Goal: Navigation & Orientation: Find specific page/section

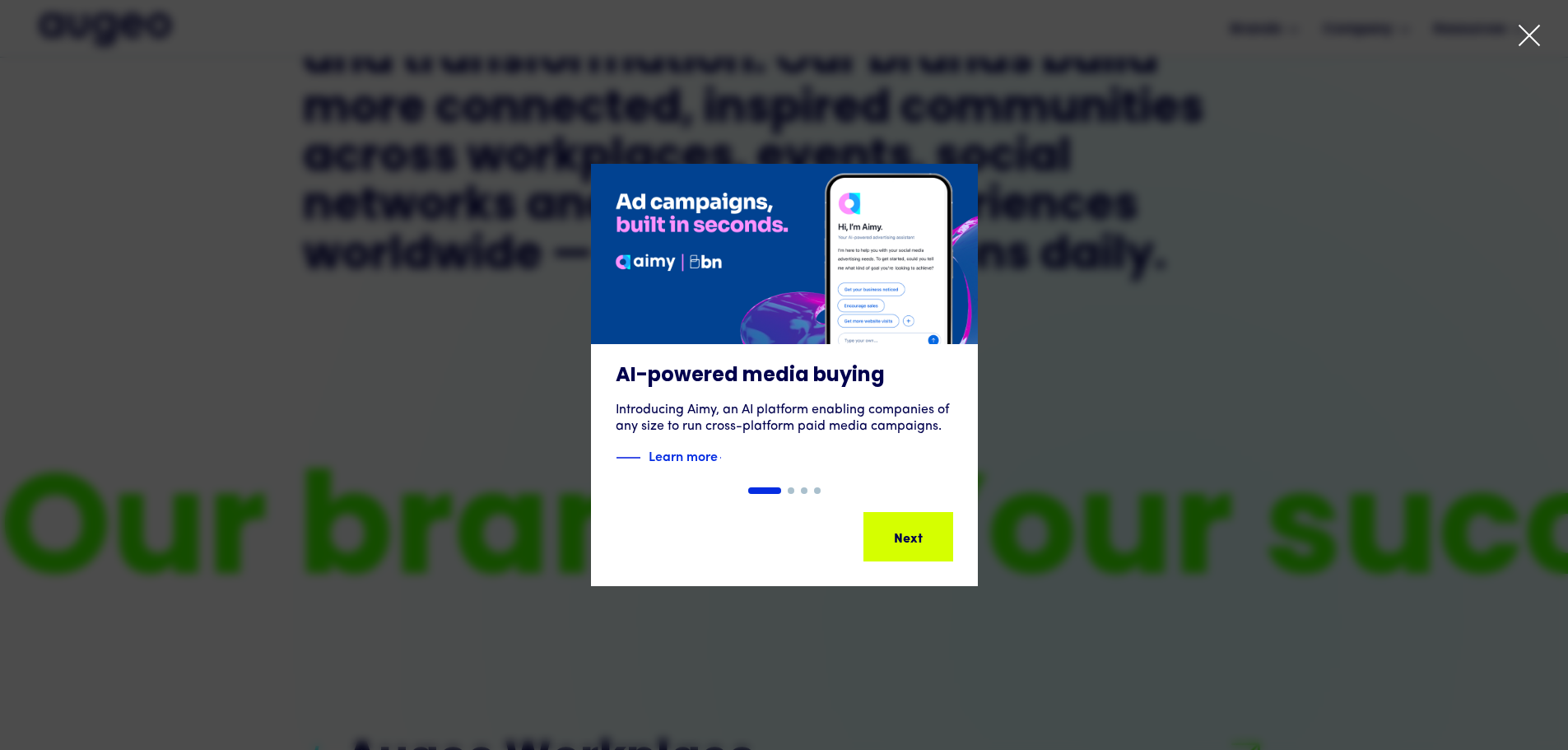
click at [1526, 33] on icon at bounding box center [1530, 35] width 25 height 25
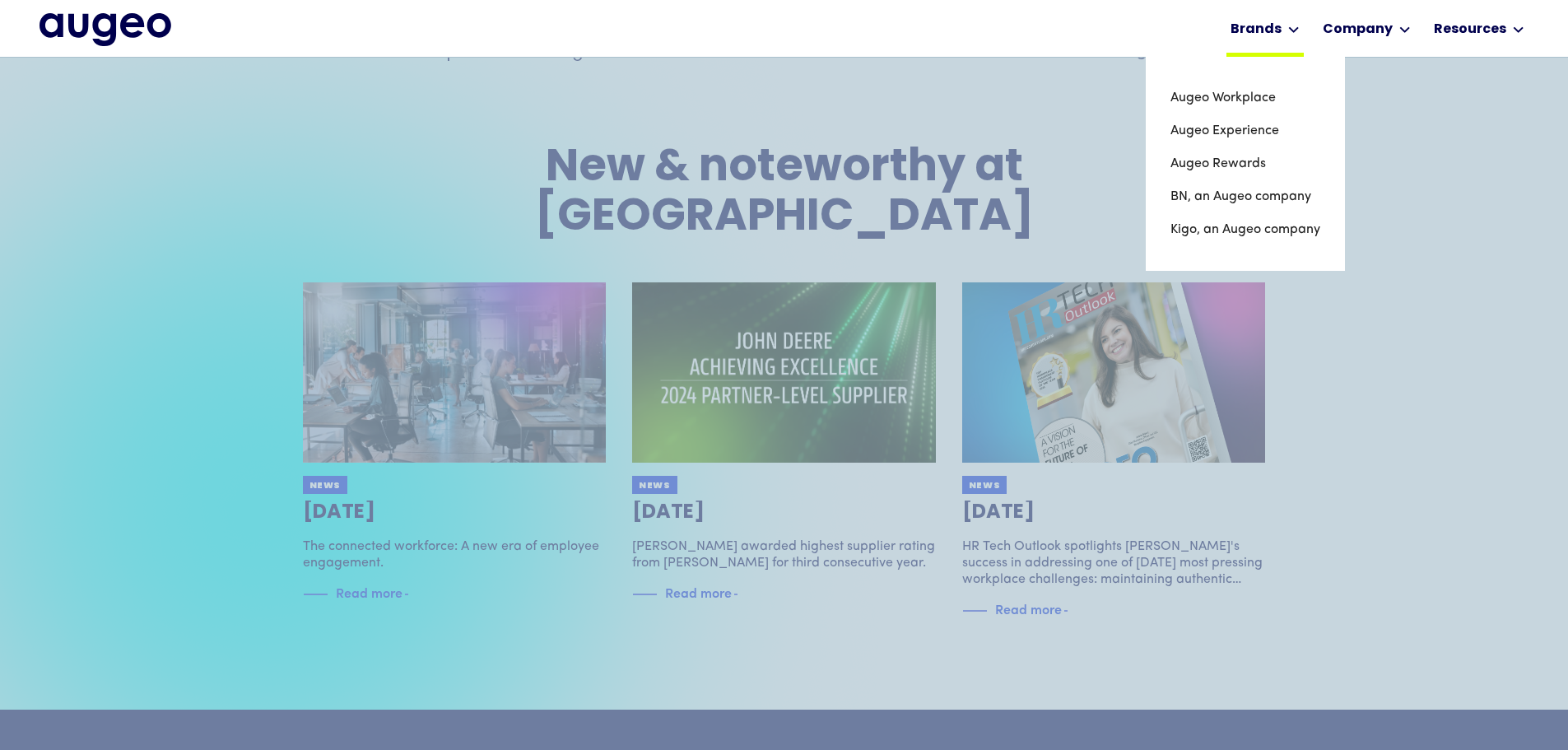
scroll to position [3270, 0]
click at [1244, 95] on link "Augeo Workplace" at bounding box center [1245, 97] width 150 height 33
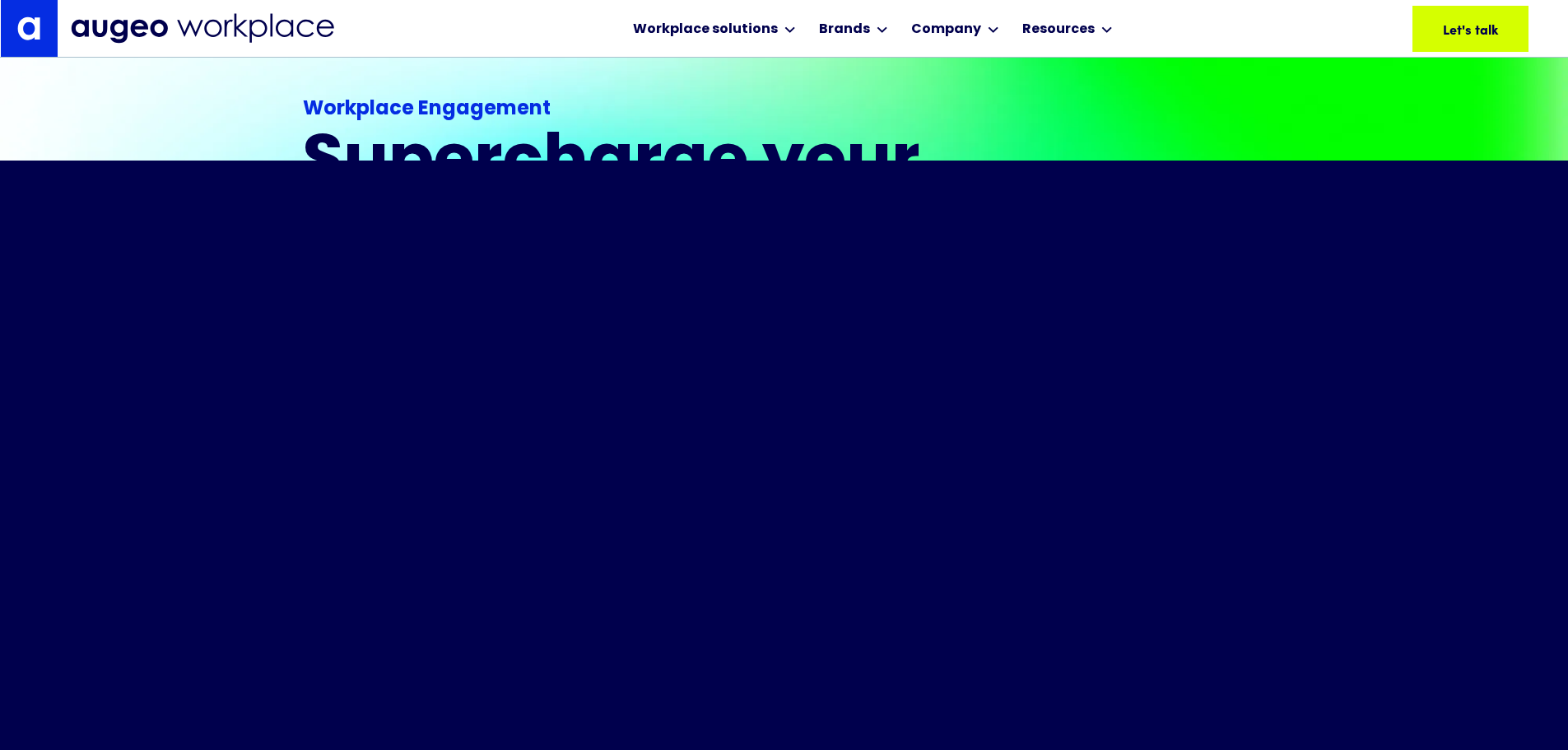
scroll to position [498, 0]
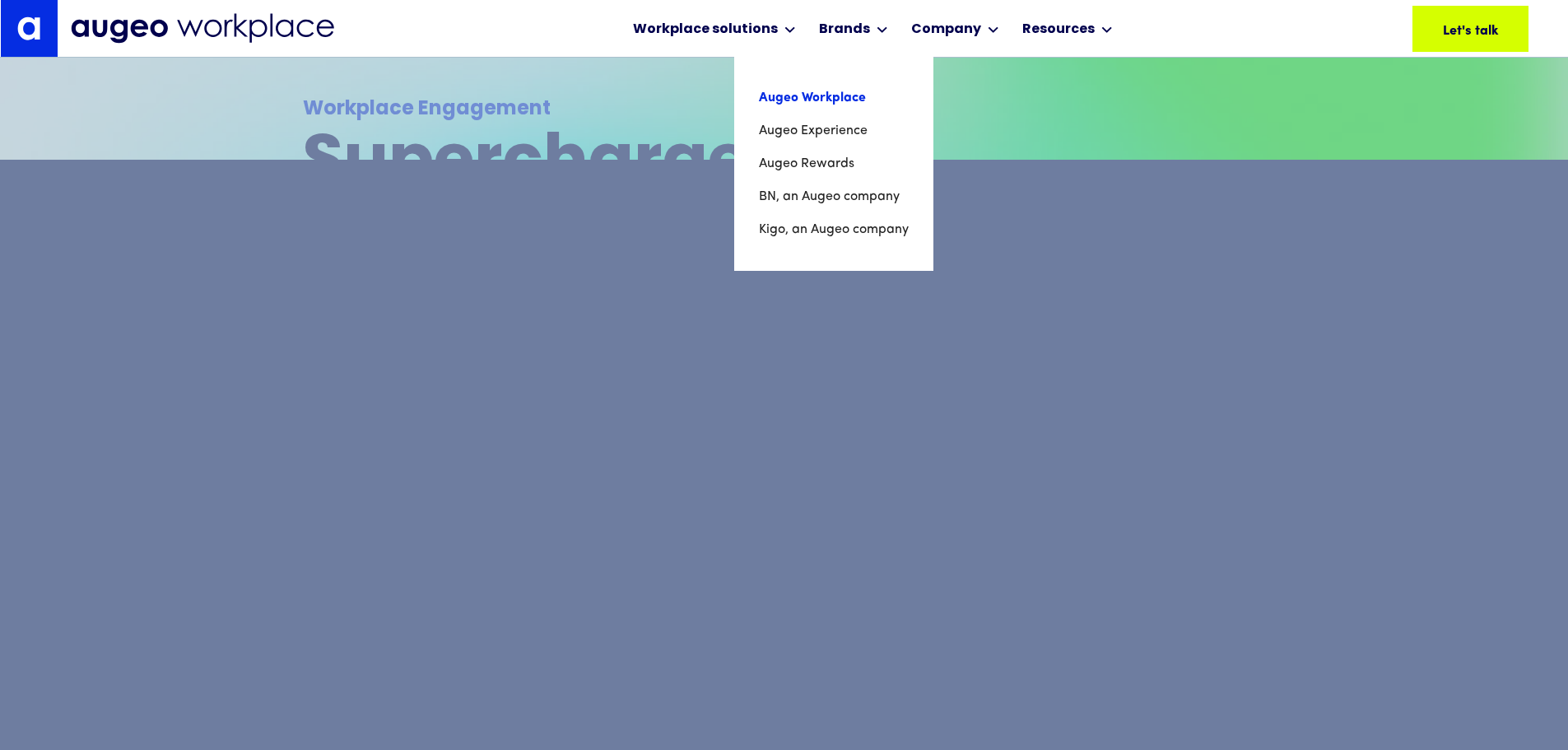
click at [801, 95] on link "Augeo Workplace" at bounding box center [833, 97] width 150 height 33
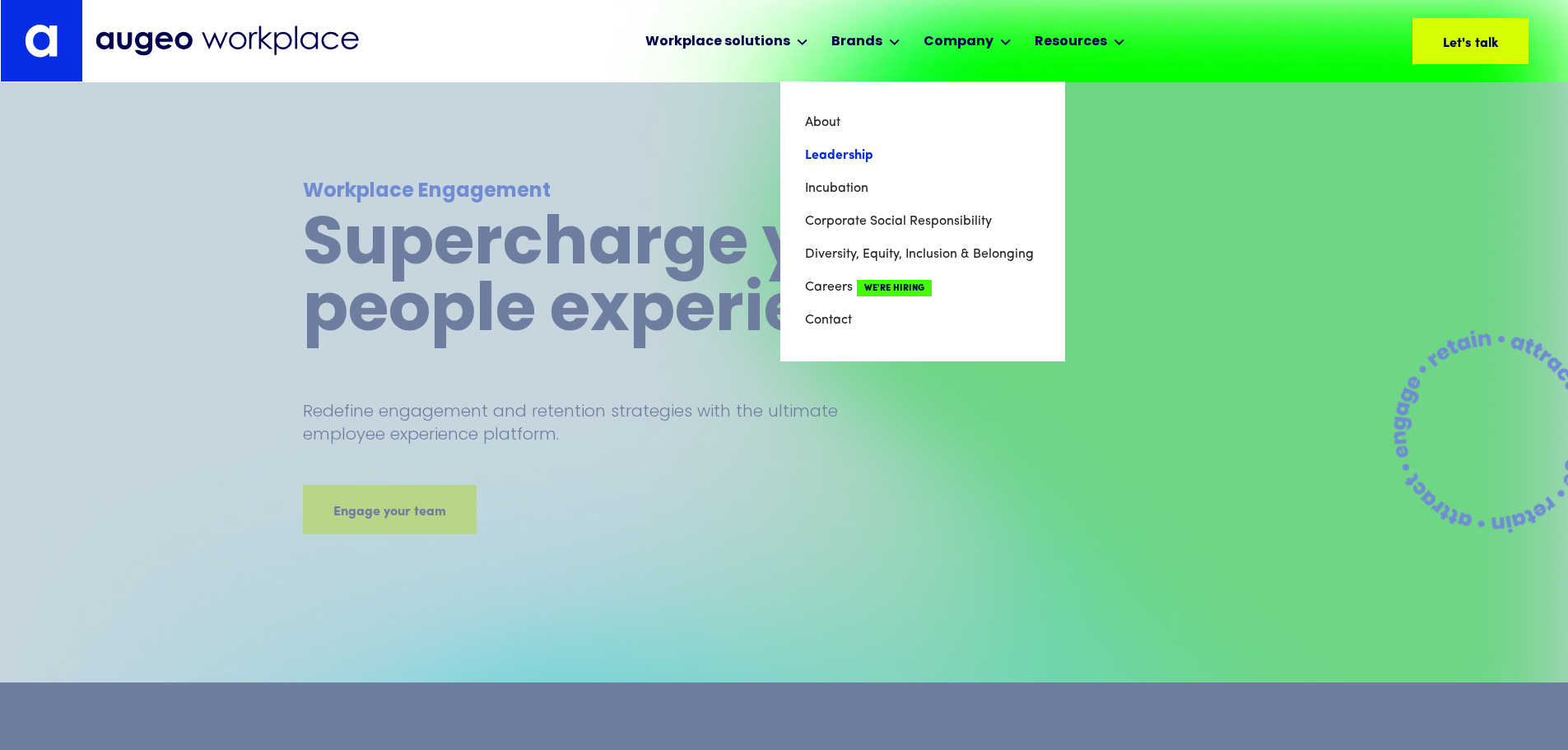
click at [856, 157] on link "Leadership" at bounding box center [923, 156] width 236 height 33
